Goal: Information Seeking & Learning: Learn about a topic

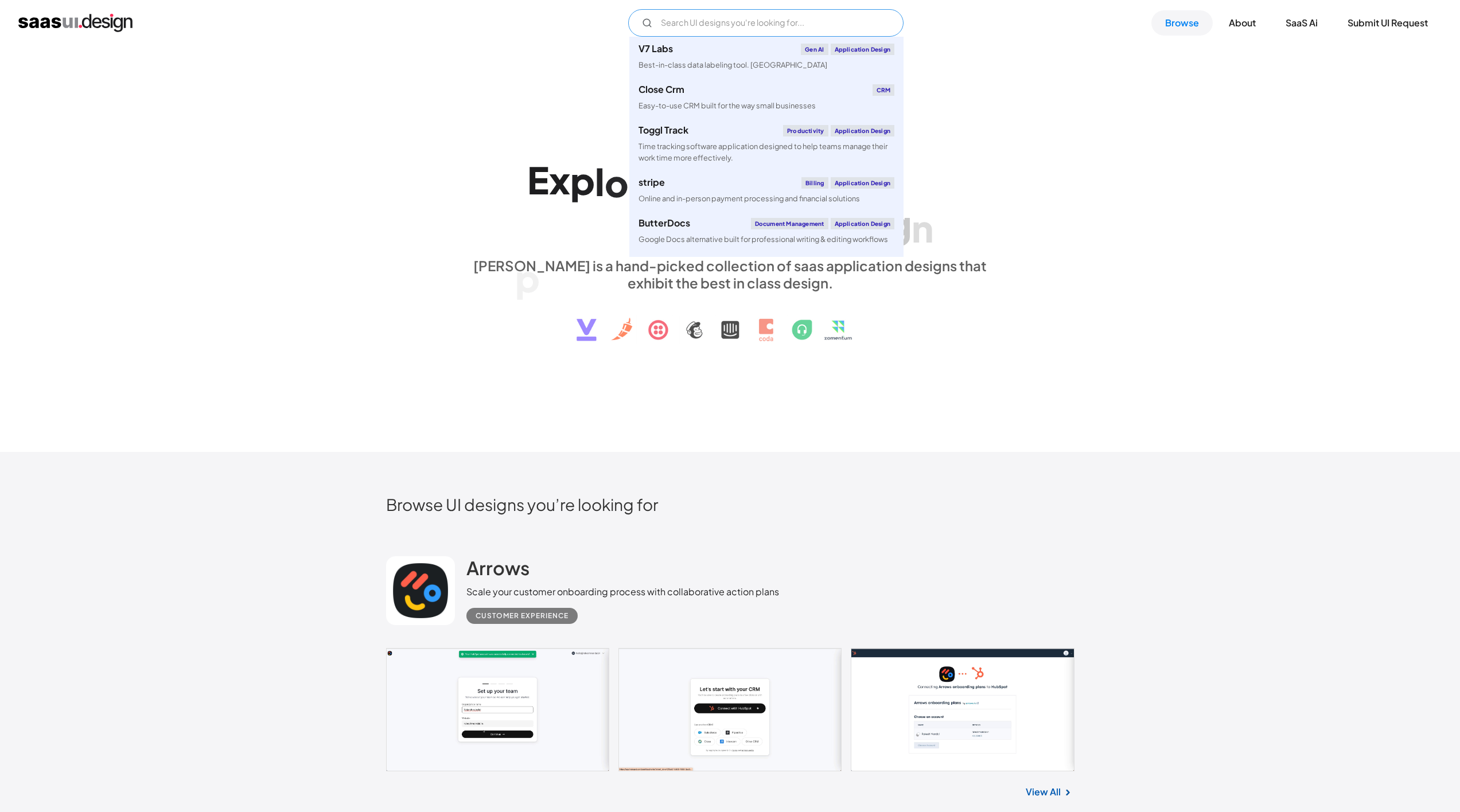
click at [714, 28] on input "Email Form" at bounding box center [766, 23] width 275 height 28
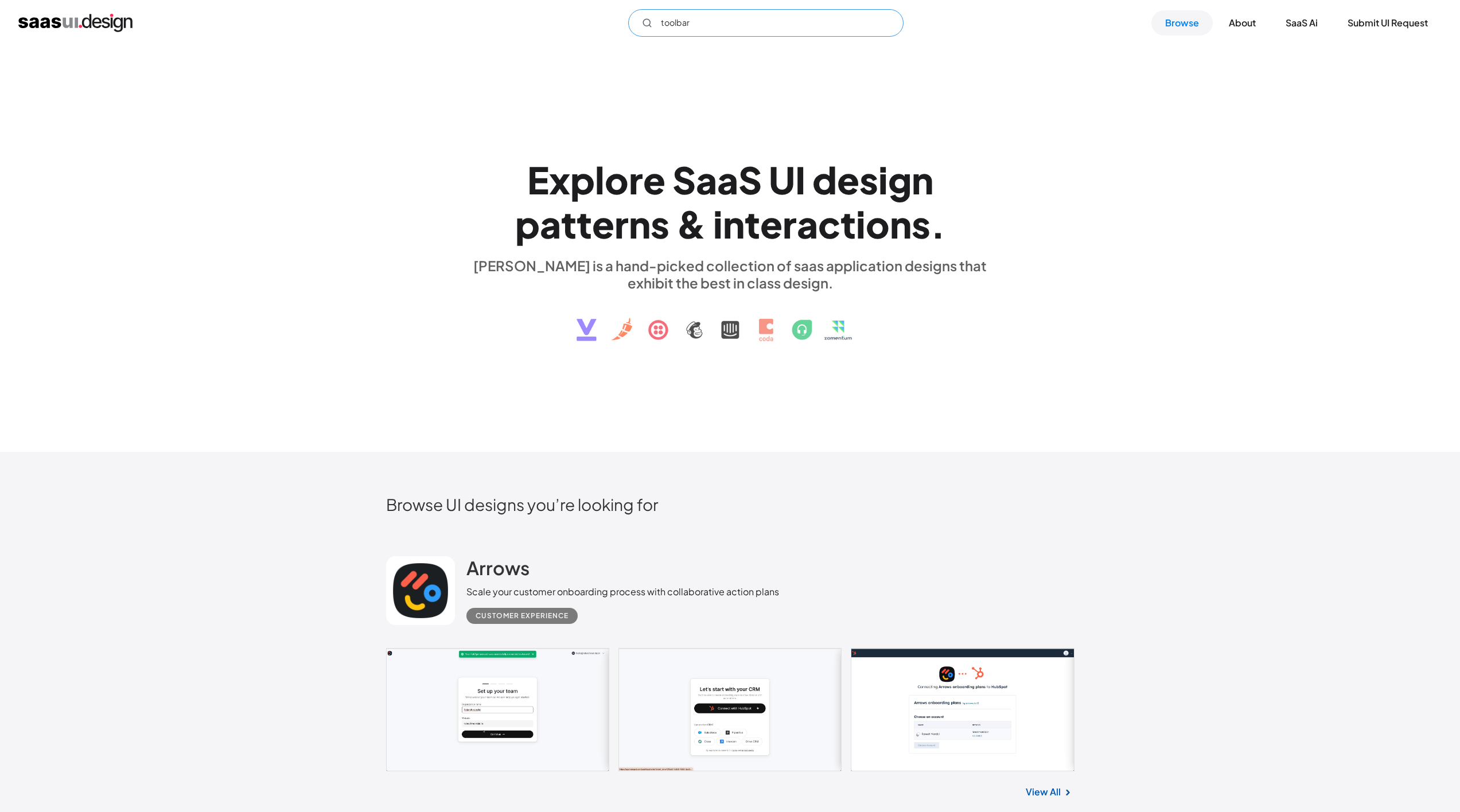
click at [698, 22] on input "toolbar" at bounding box center [766, 23] width 275 height 28
type input "t"
type input "jira"
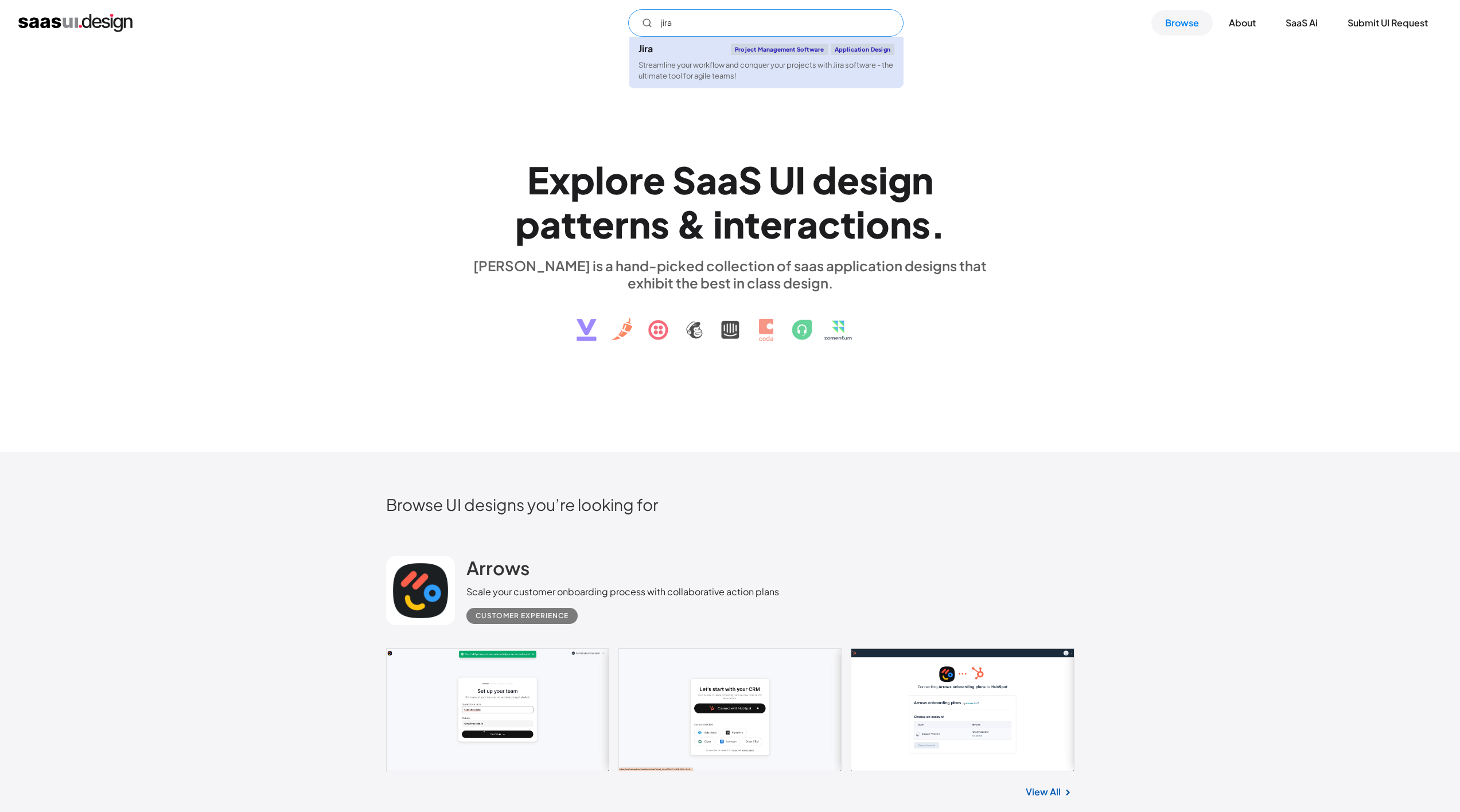
click at [715, 58] on link "Jira Project Management Software Application Design Streamline your workflow an…" at bounding box center [767, 63] width 274 height 52
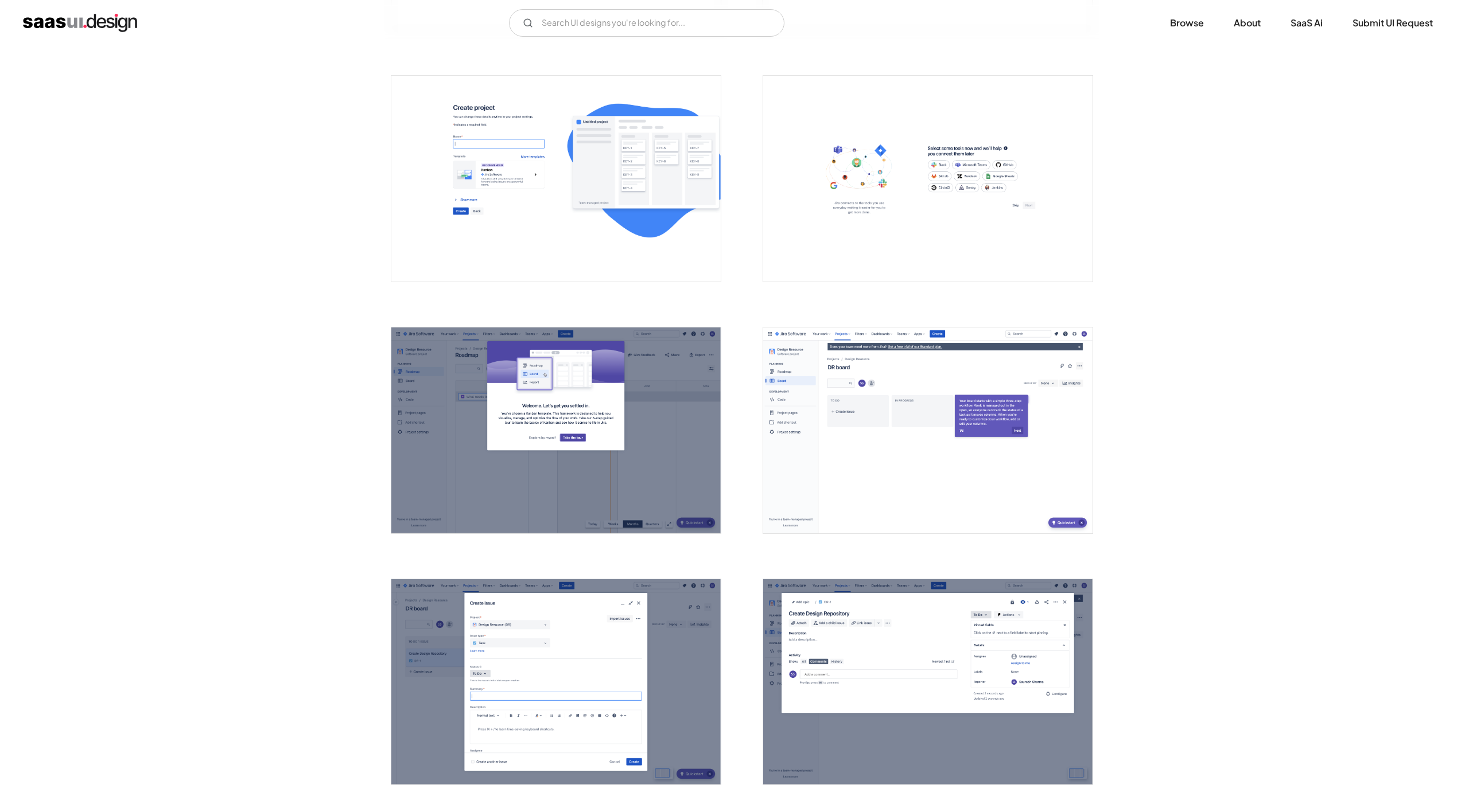
scroll to position [1259, 0]
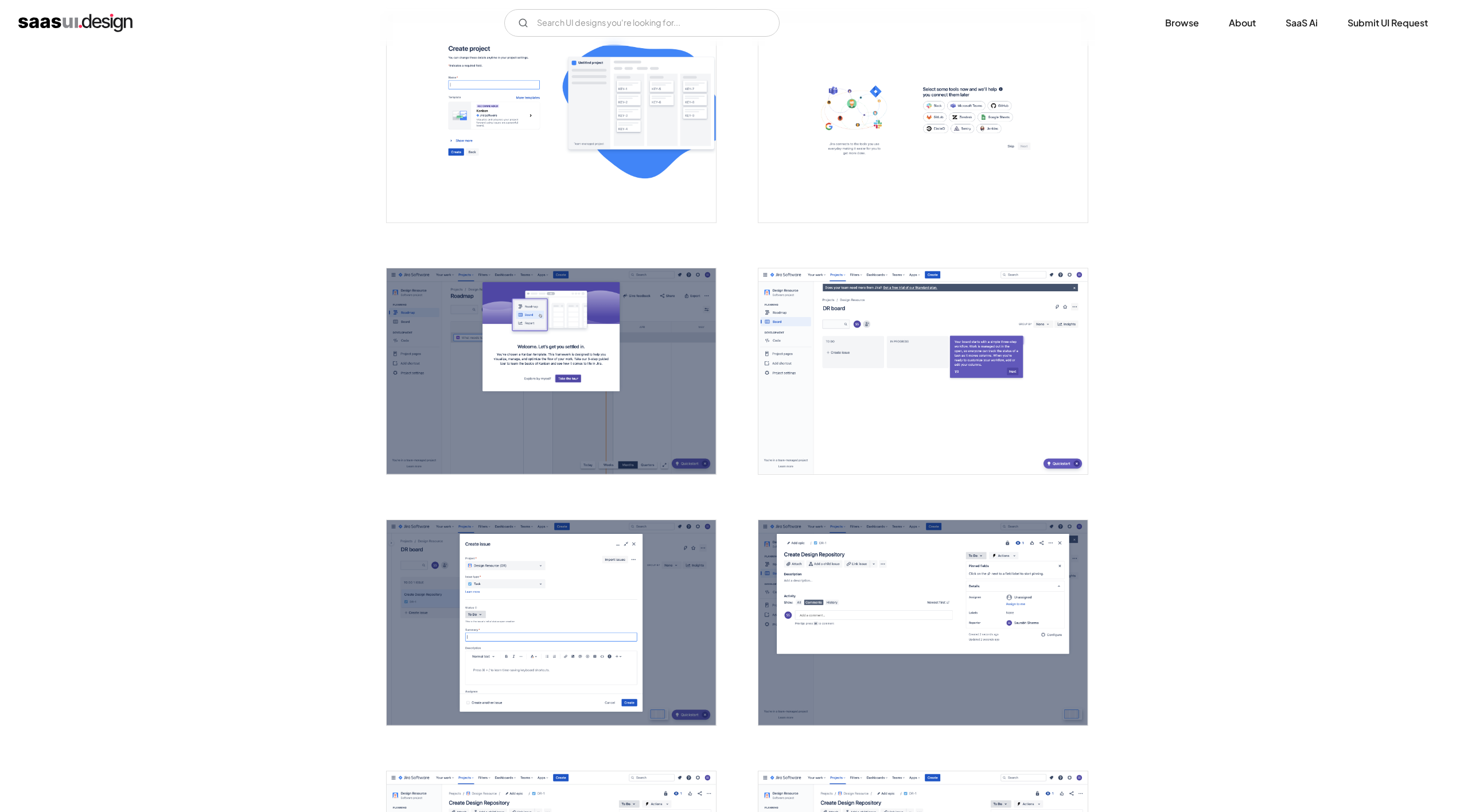
click at [845, 305] on img "open lightbox" at bounding box center [924, 371] width 330 height 206
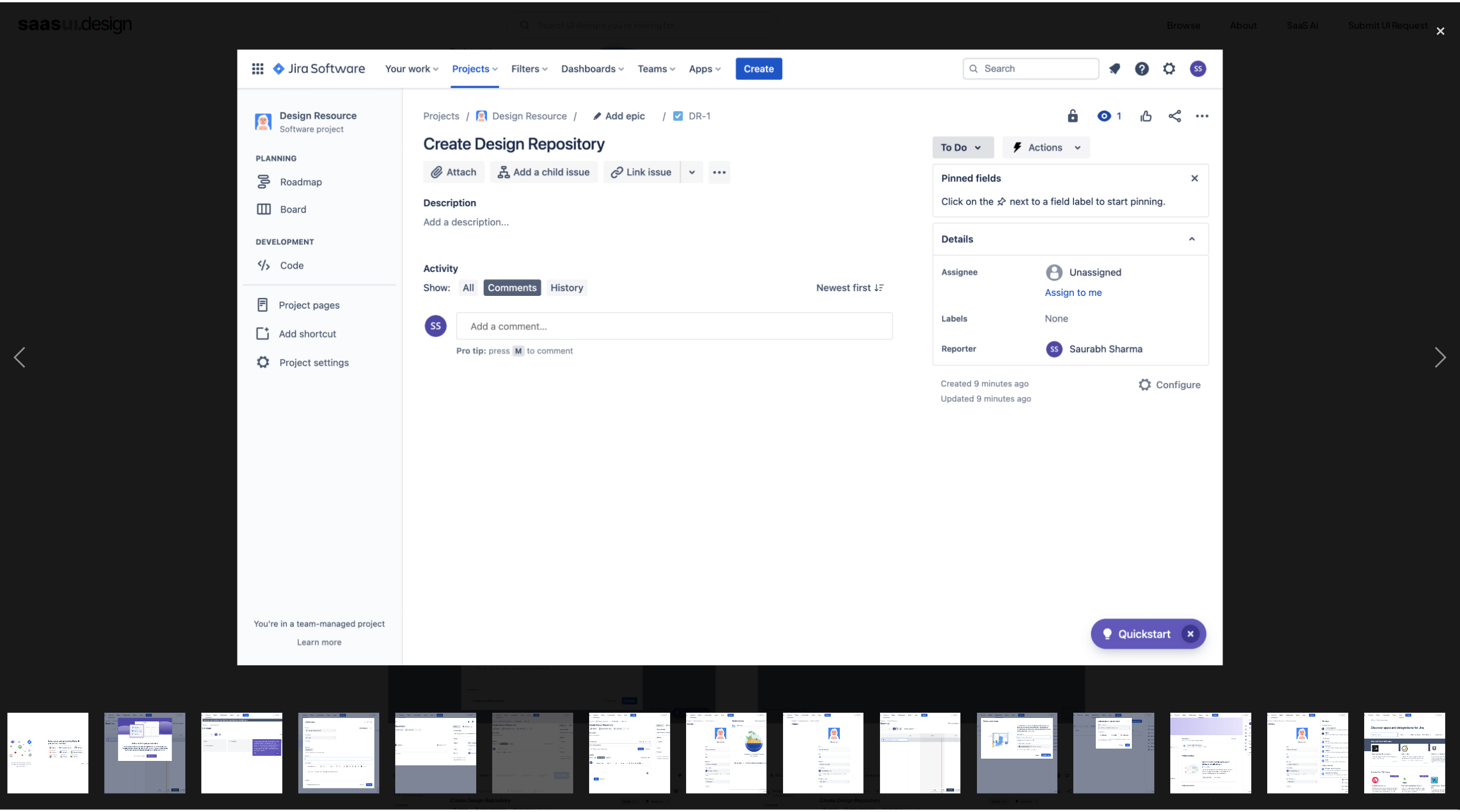
scroll to position [0, 887]
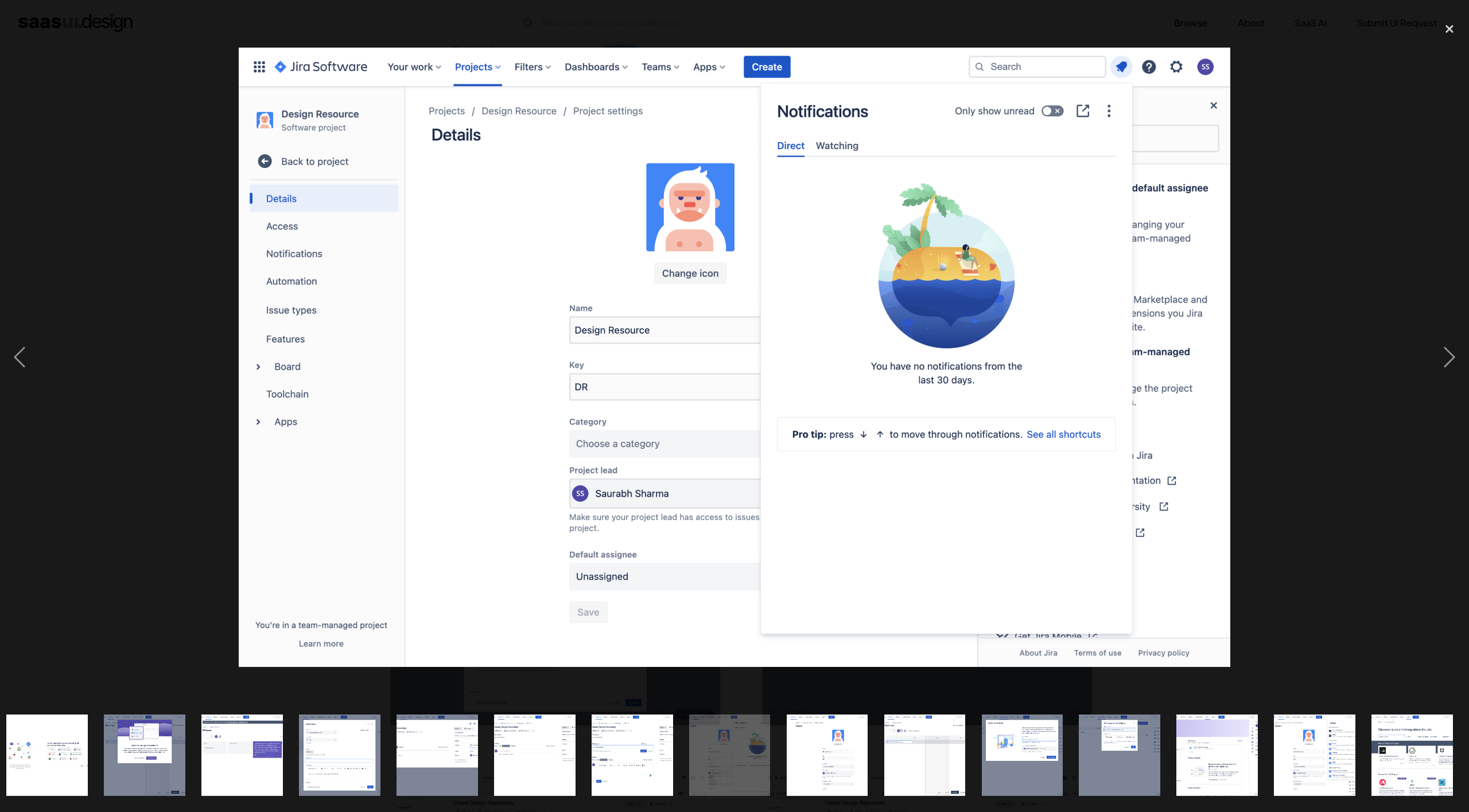
click at [195, 225] on div at bounding box center [734, 357] width 1469 height 682
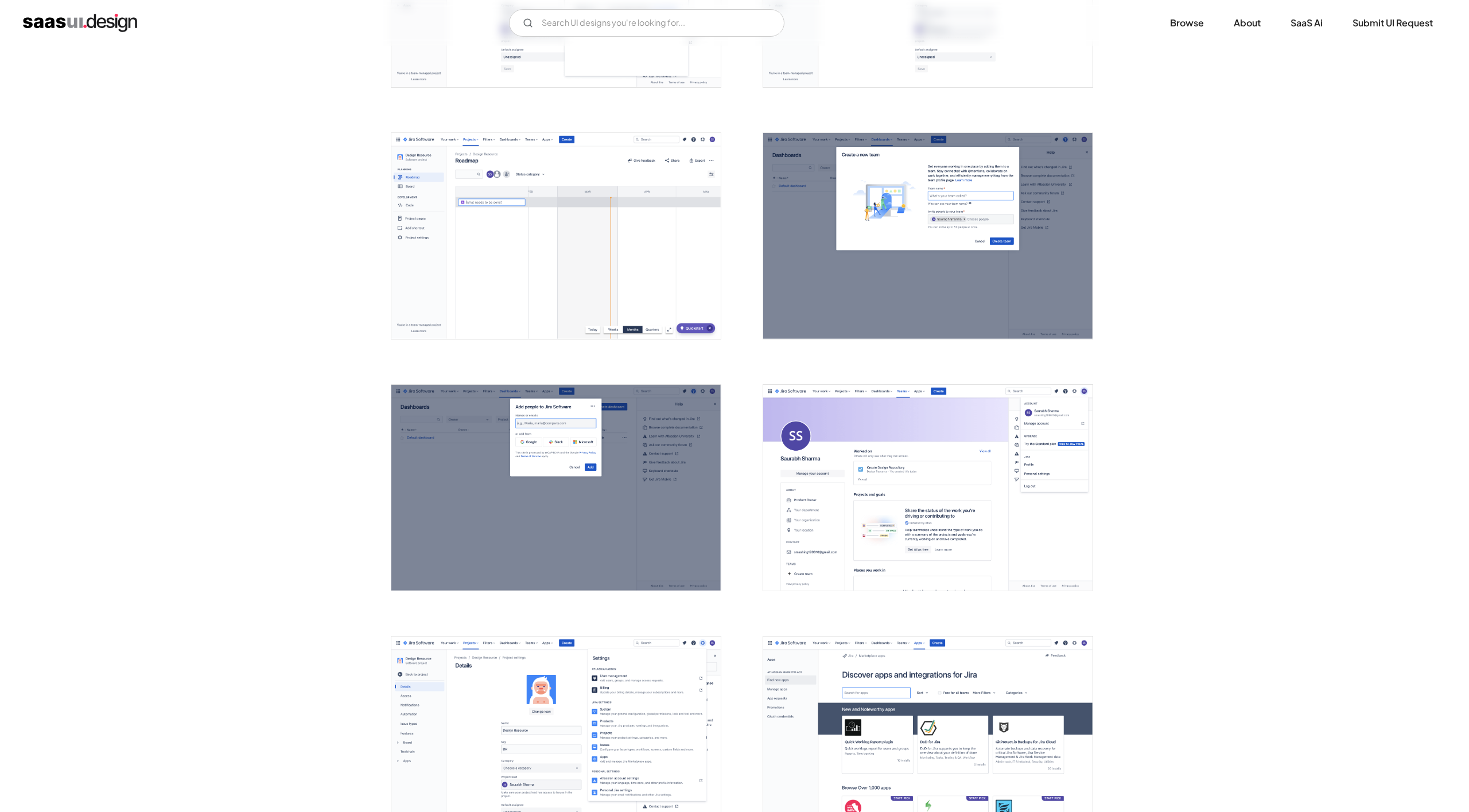
scroll to position [2408, 0]
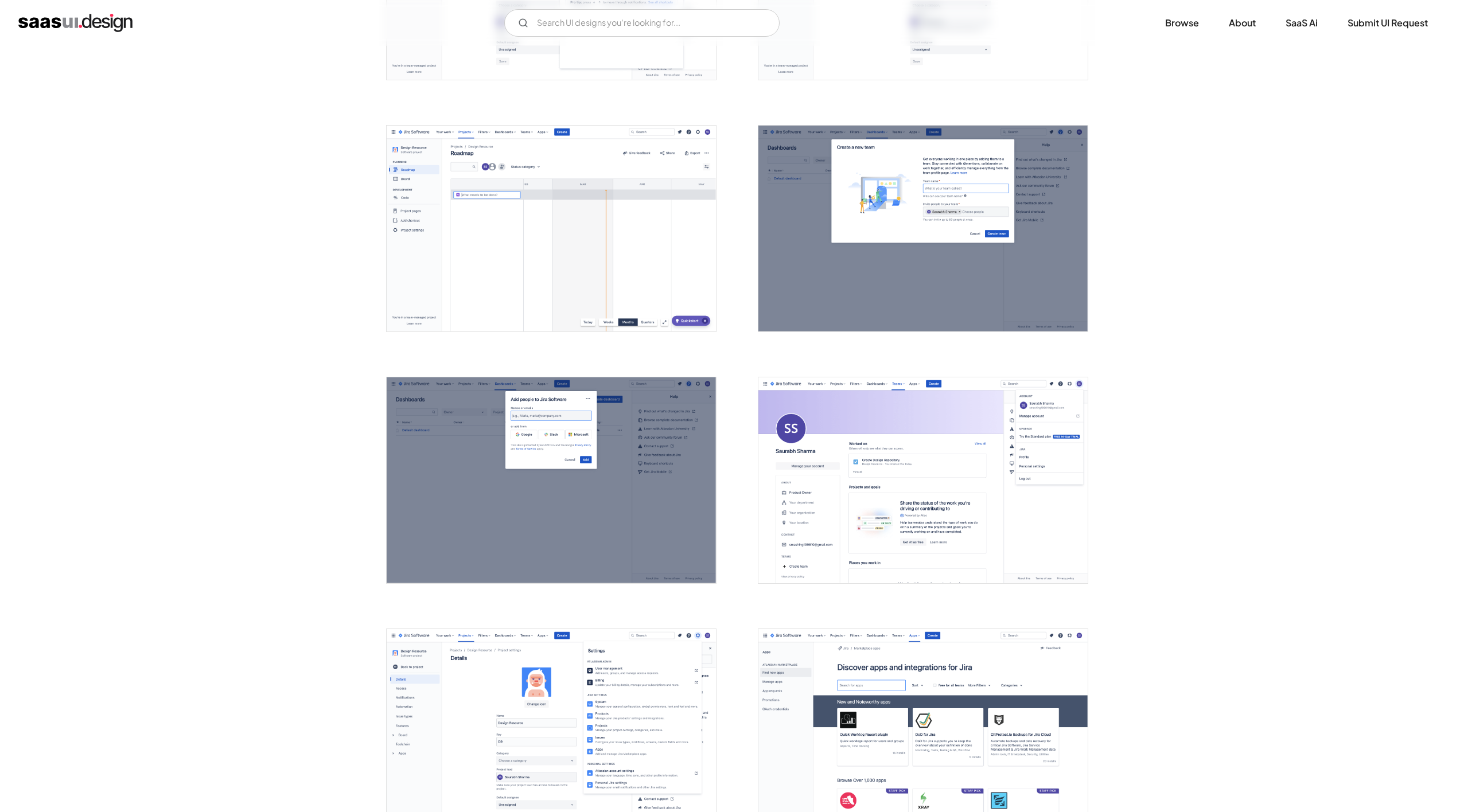
click at [874, 455] on img "open lightbox" at bounding box center [924, 480] width 330 height 206
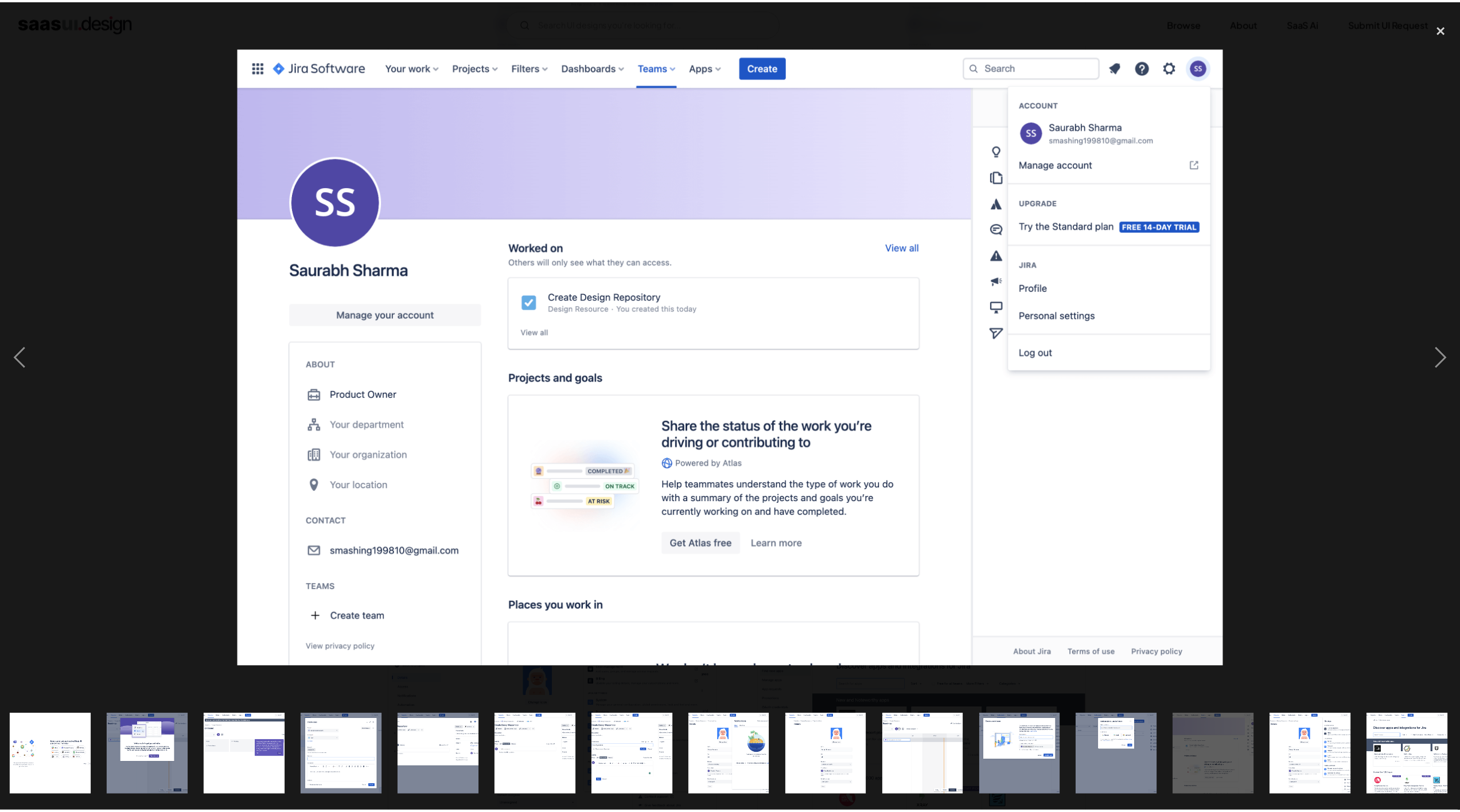
scroll to position [0, 887]
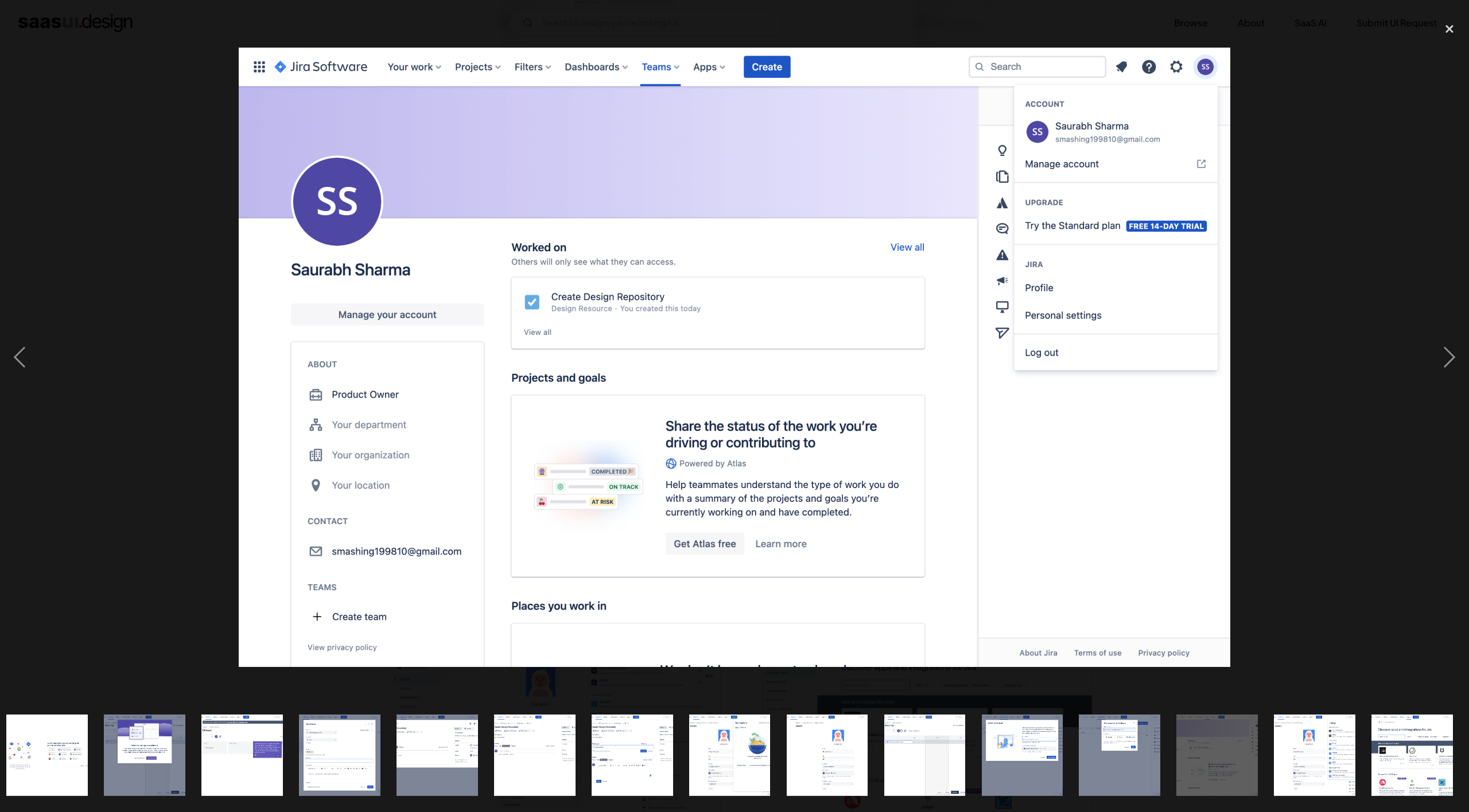
click at [131, 457] on div at bounding box center [734, 357] width 1469 height 682
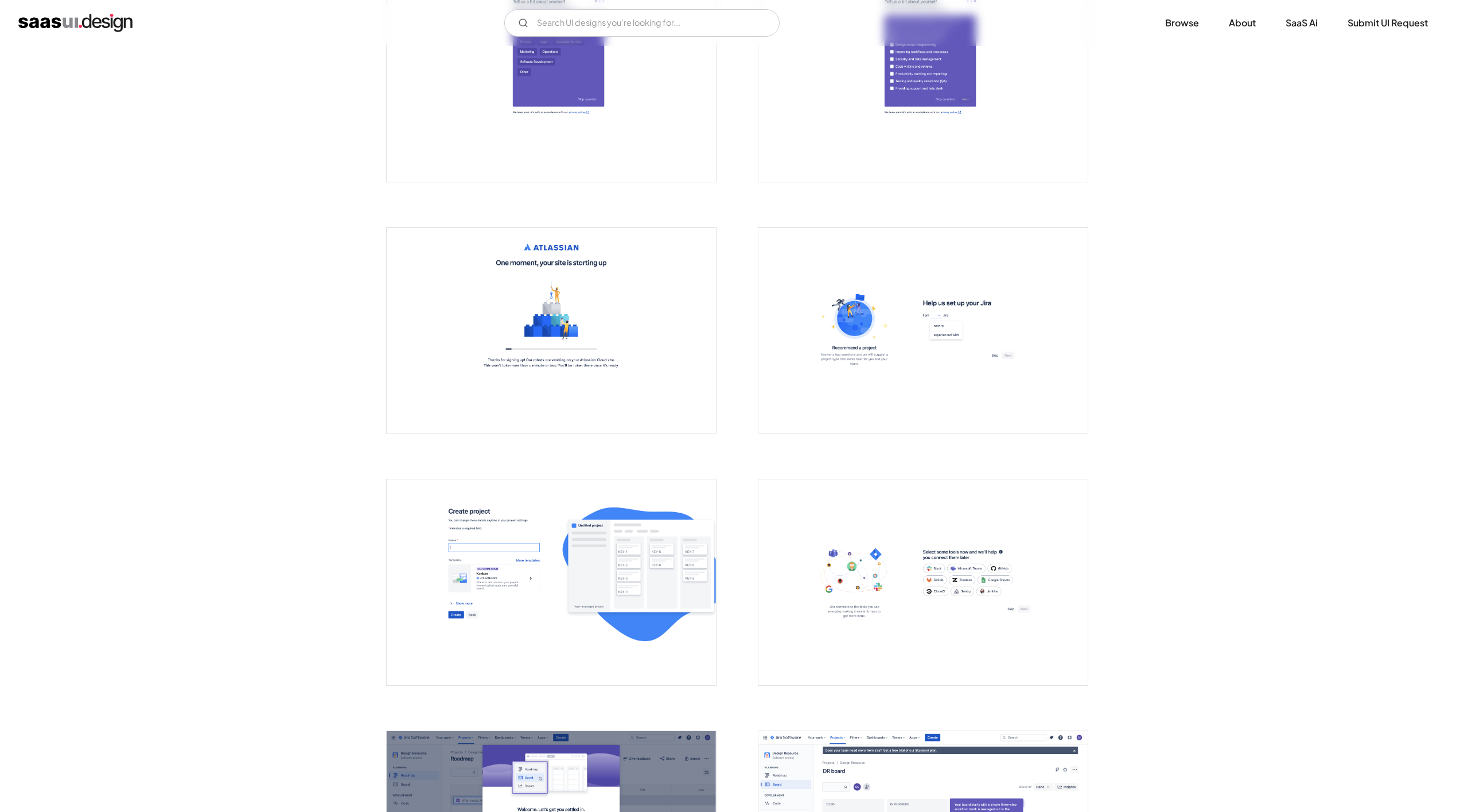
scroll to position [383, 0]
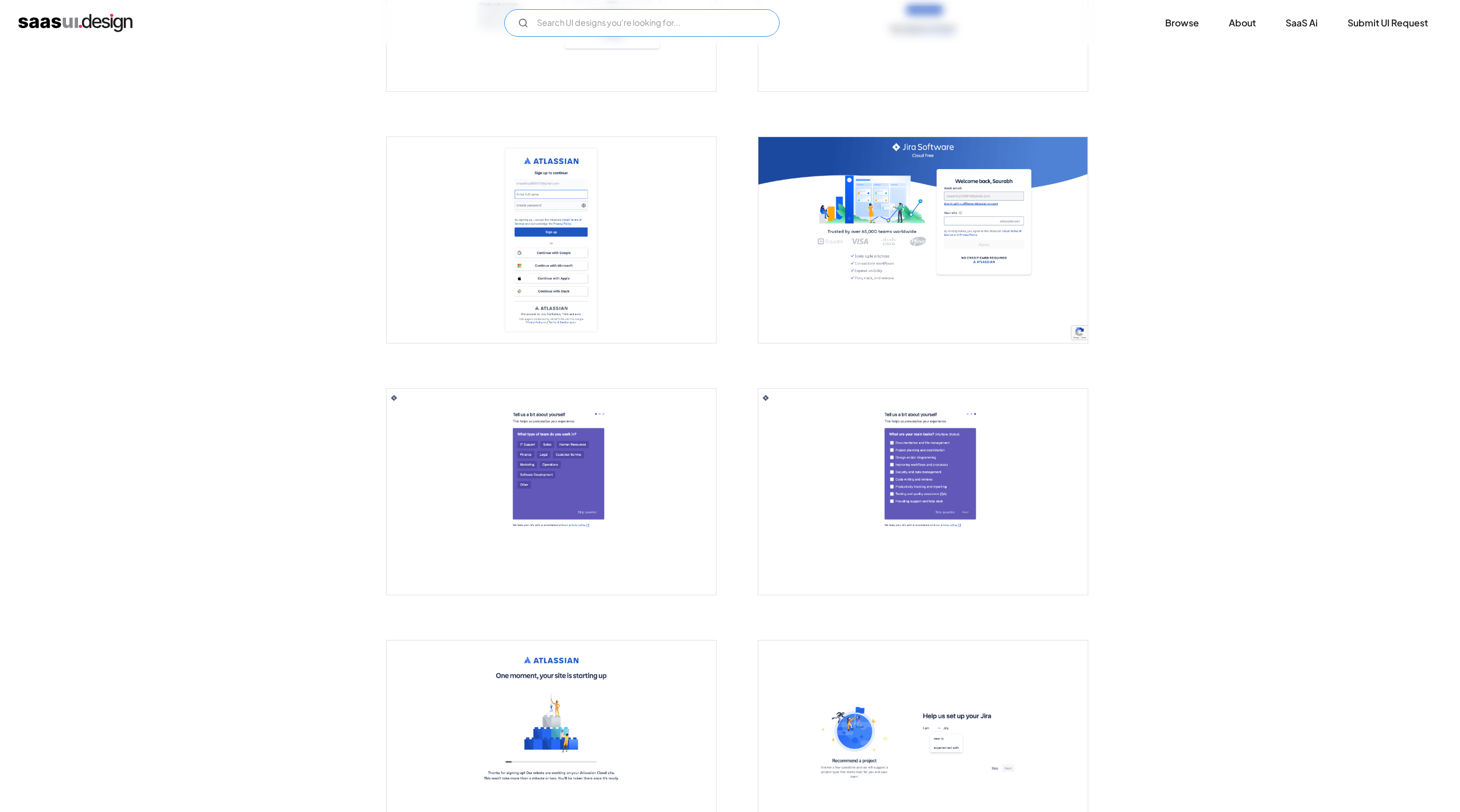
click at [615, 16] on input "Email Form" at bounding box center [642, 23] width 275 height 28
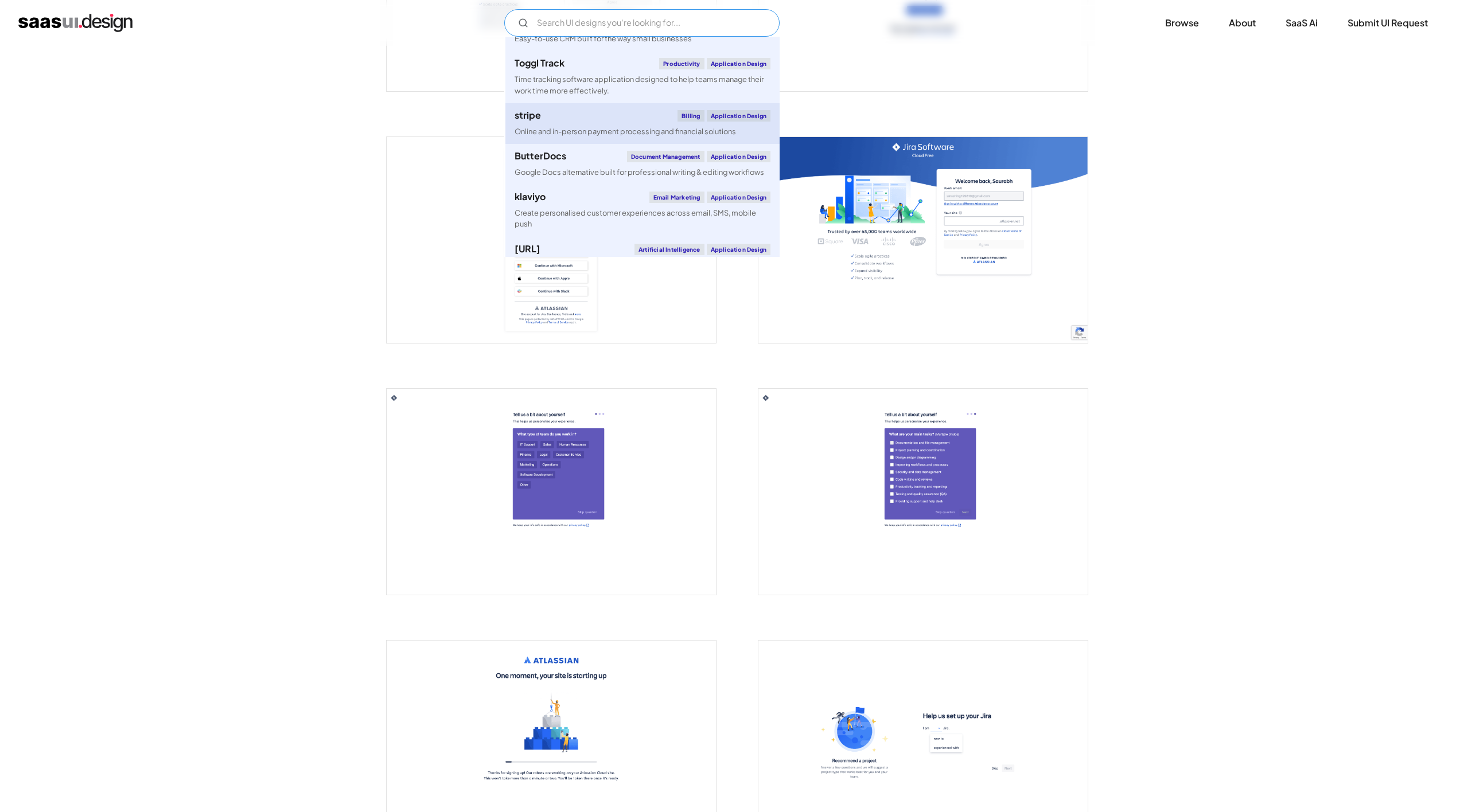
scroll to position [118, 0]
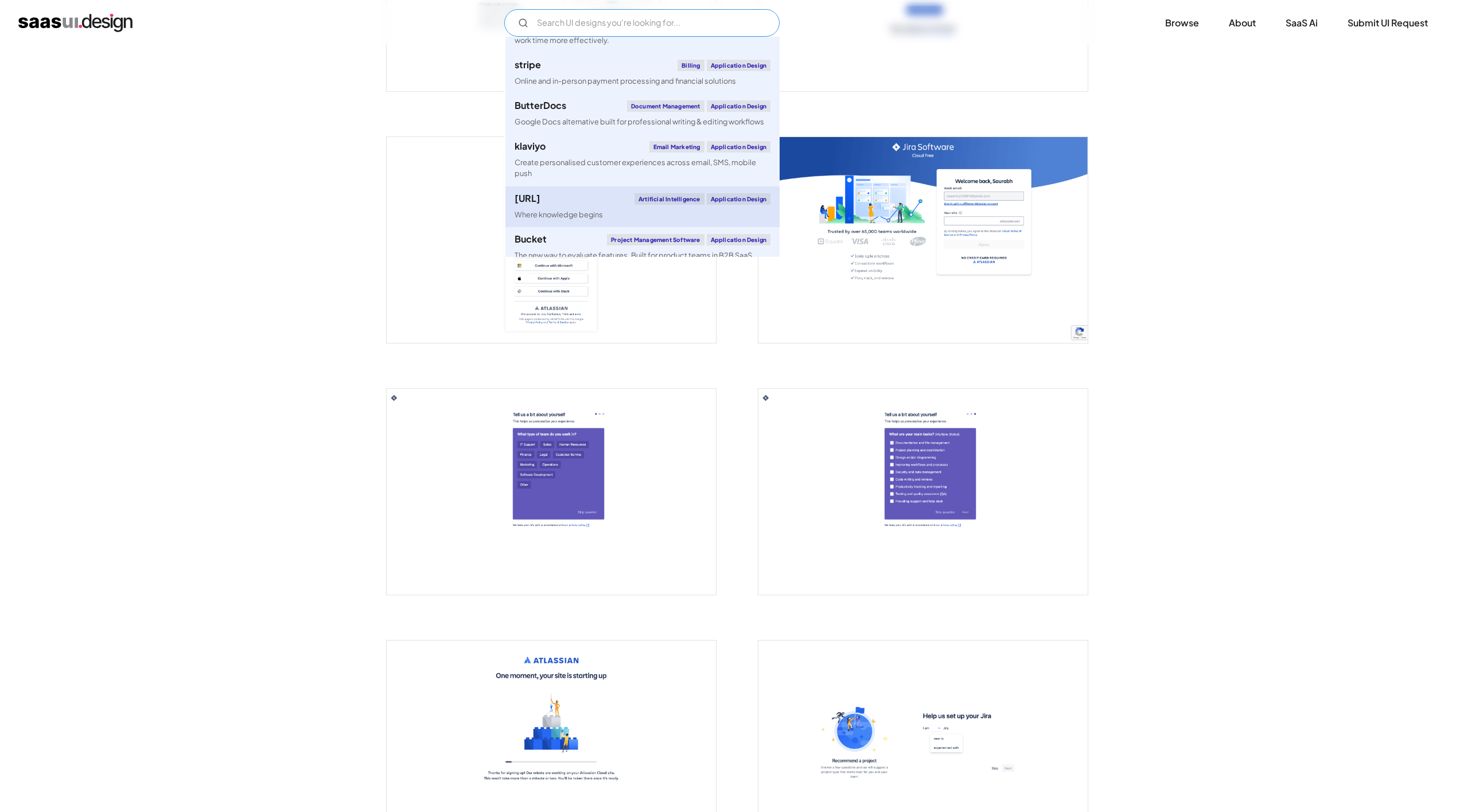
click at [540, 197] on div "[URL]" at bounding box center [527, 198] width 26 height 9
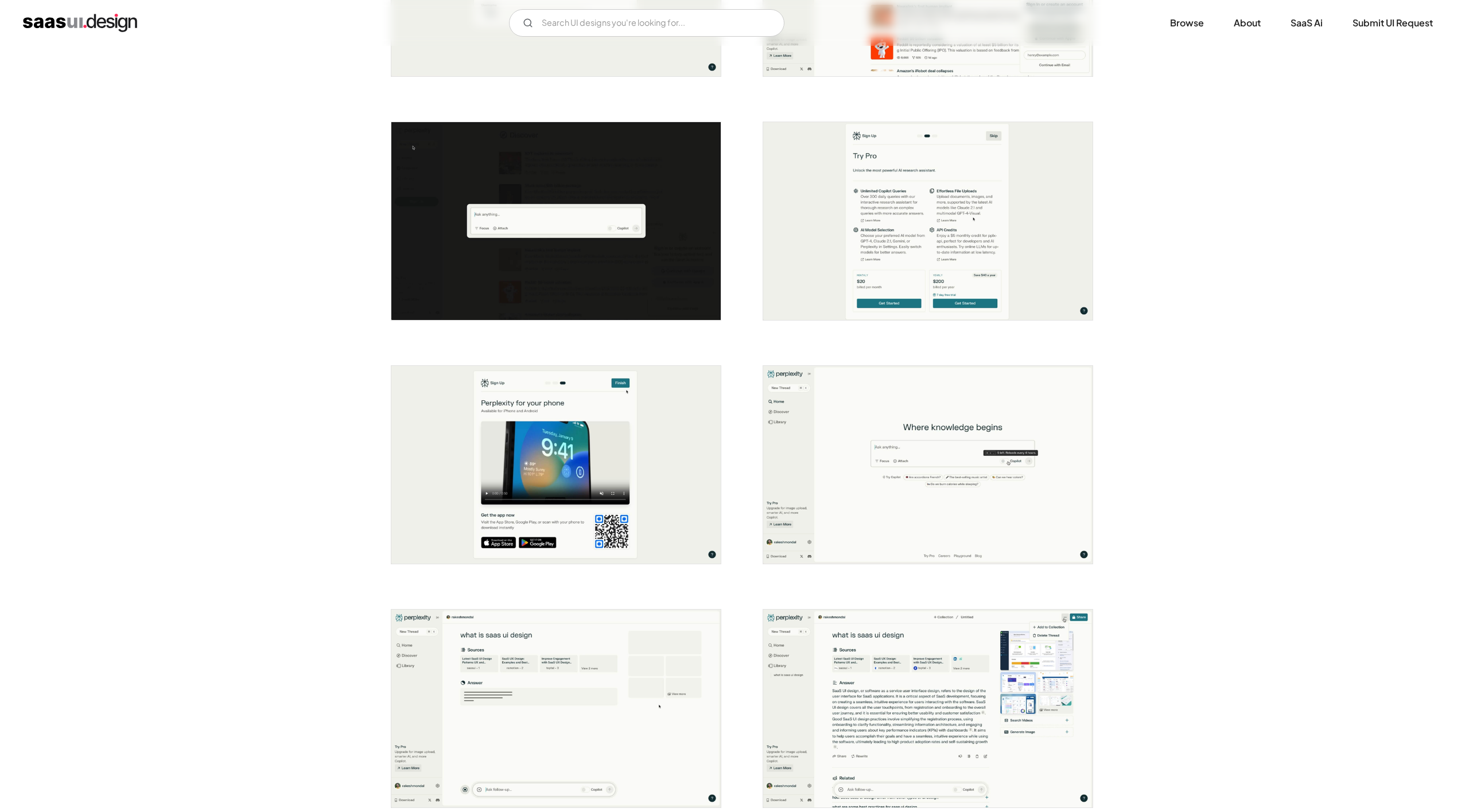
scroll to position [771, 0]
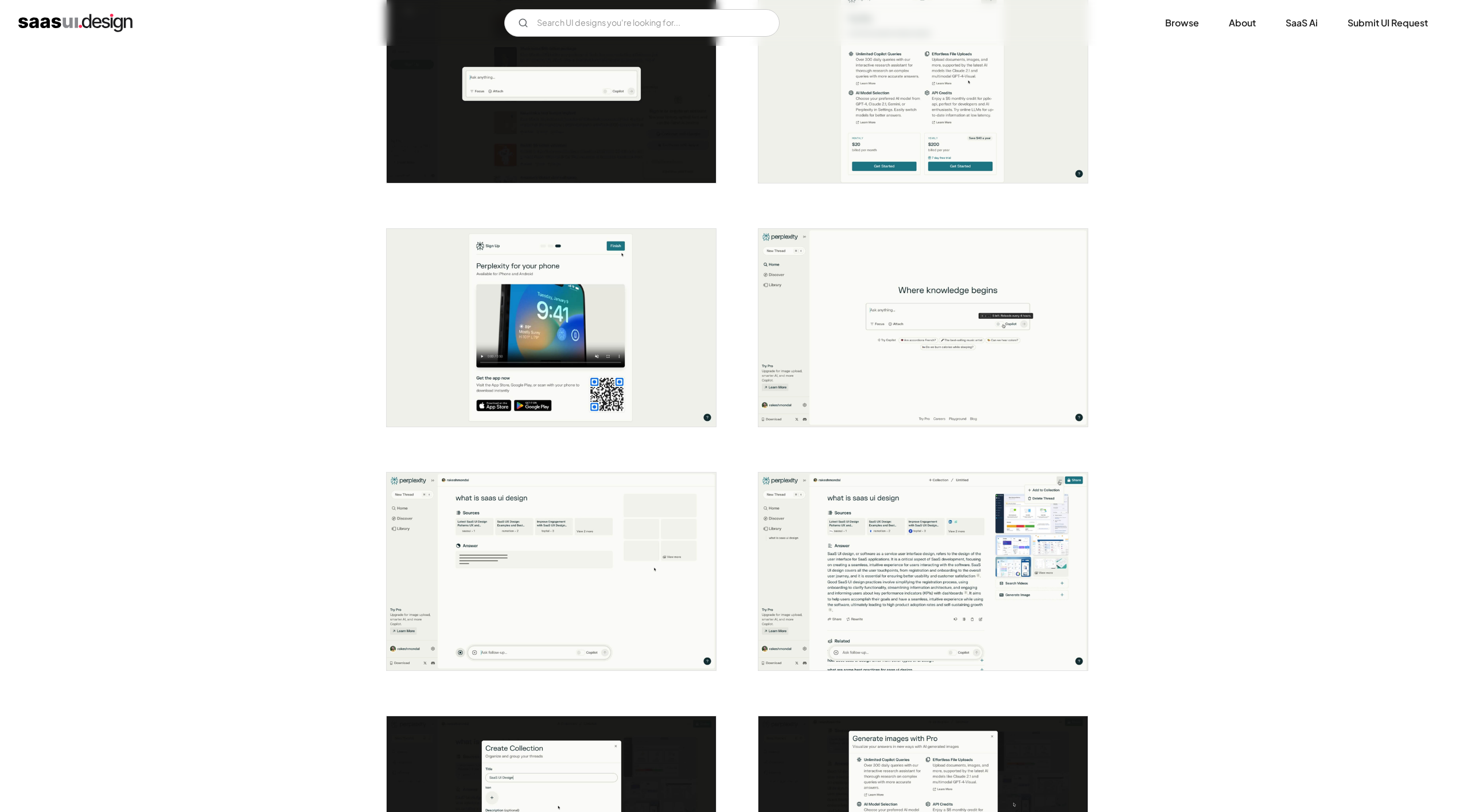
click at [588, 574] on img "open lightbox" at bounding box center [551, 572] width 330 height 198
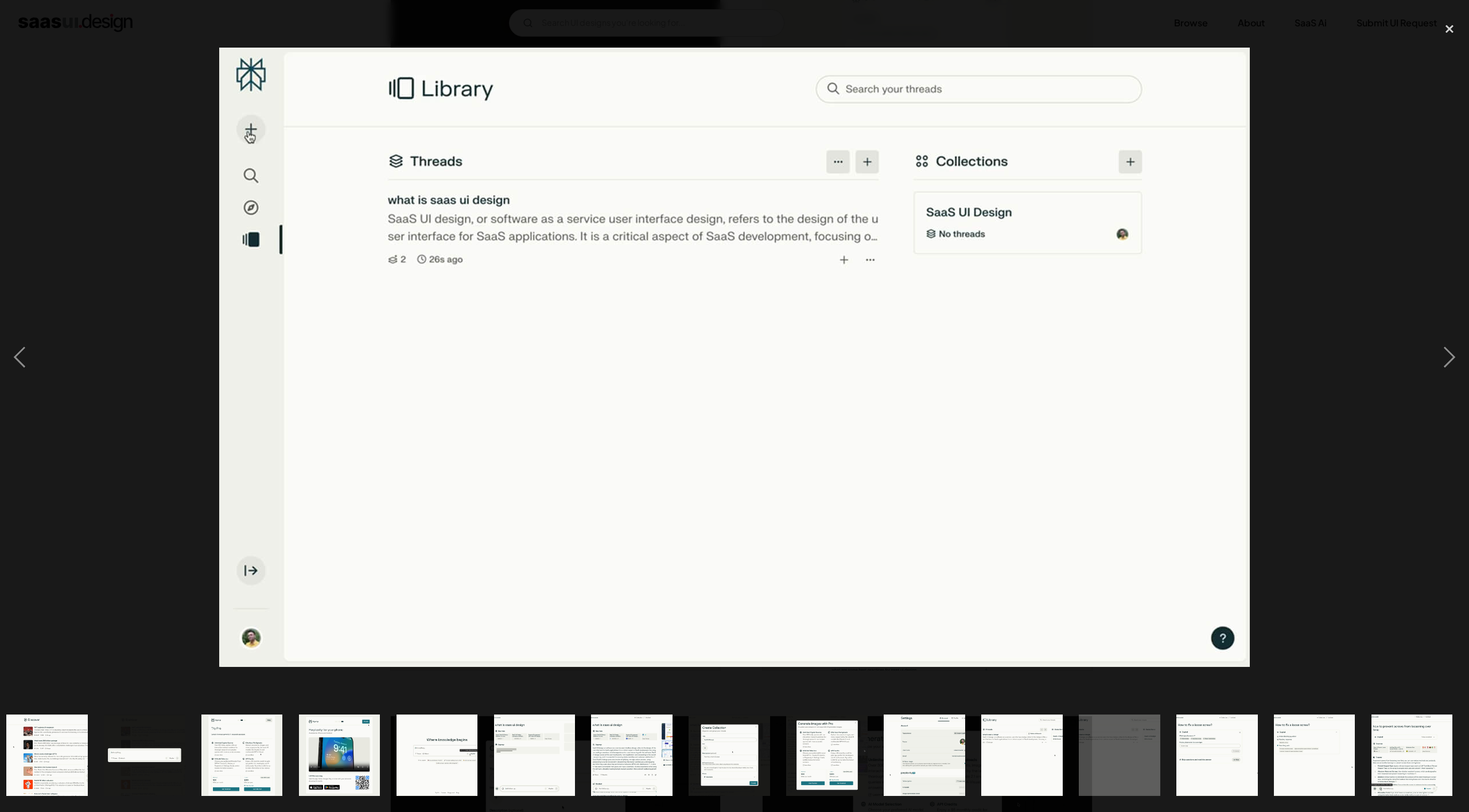
scroll to position [0, 302]
